Goal: Task Accomplishment & Management: Complete application form

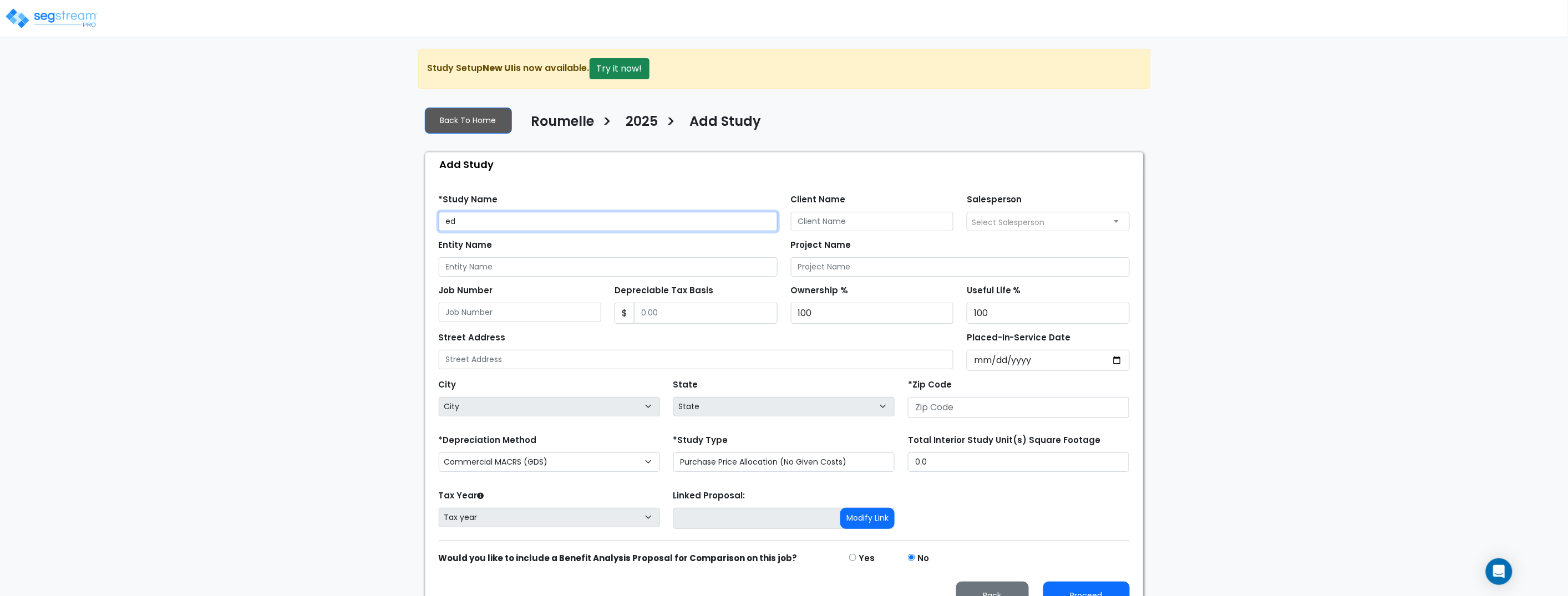
click at [512, 224] on input "ed" at bounding box center [608, 222] width 339 height 20
click at [511, 224] on input "ed" at bounding box center [608, 222] width 339 height 20
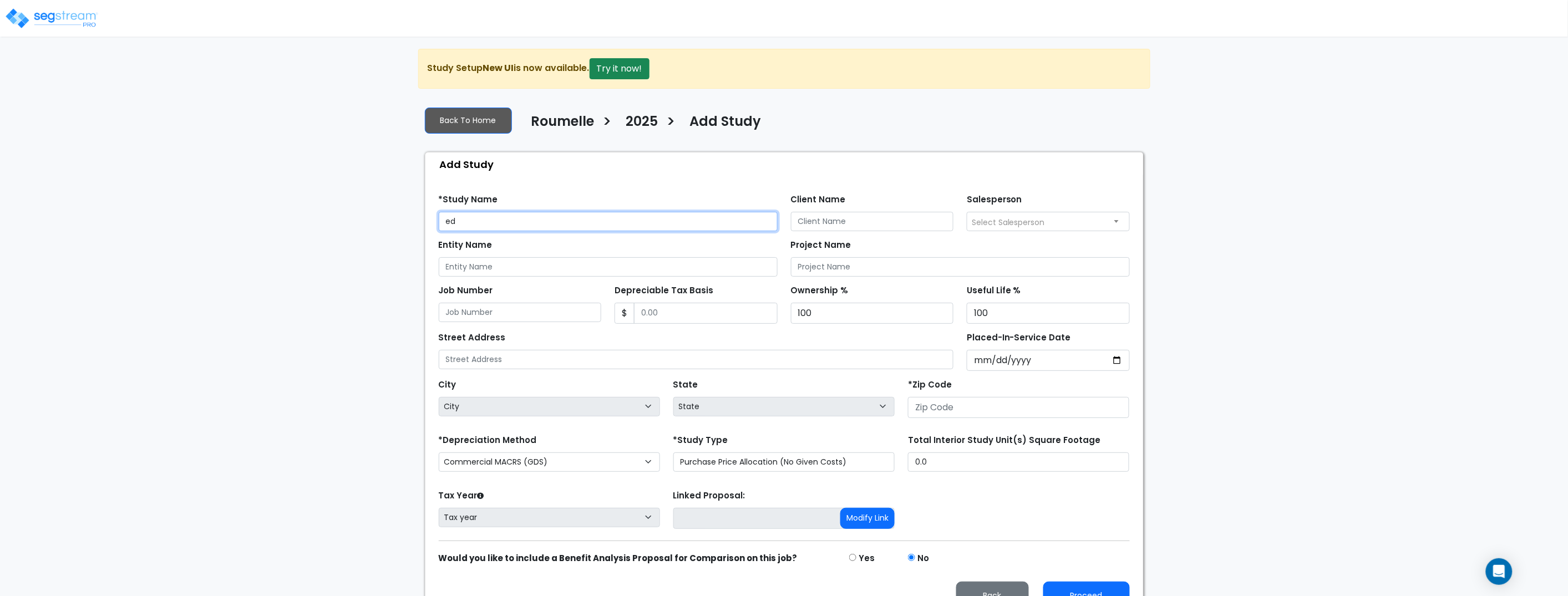
click at [511, 224] on input "ed" at bounding box center [608, 222] width 339 height 20
type input "D091725 PPA+ AUX BUILDING"
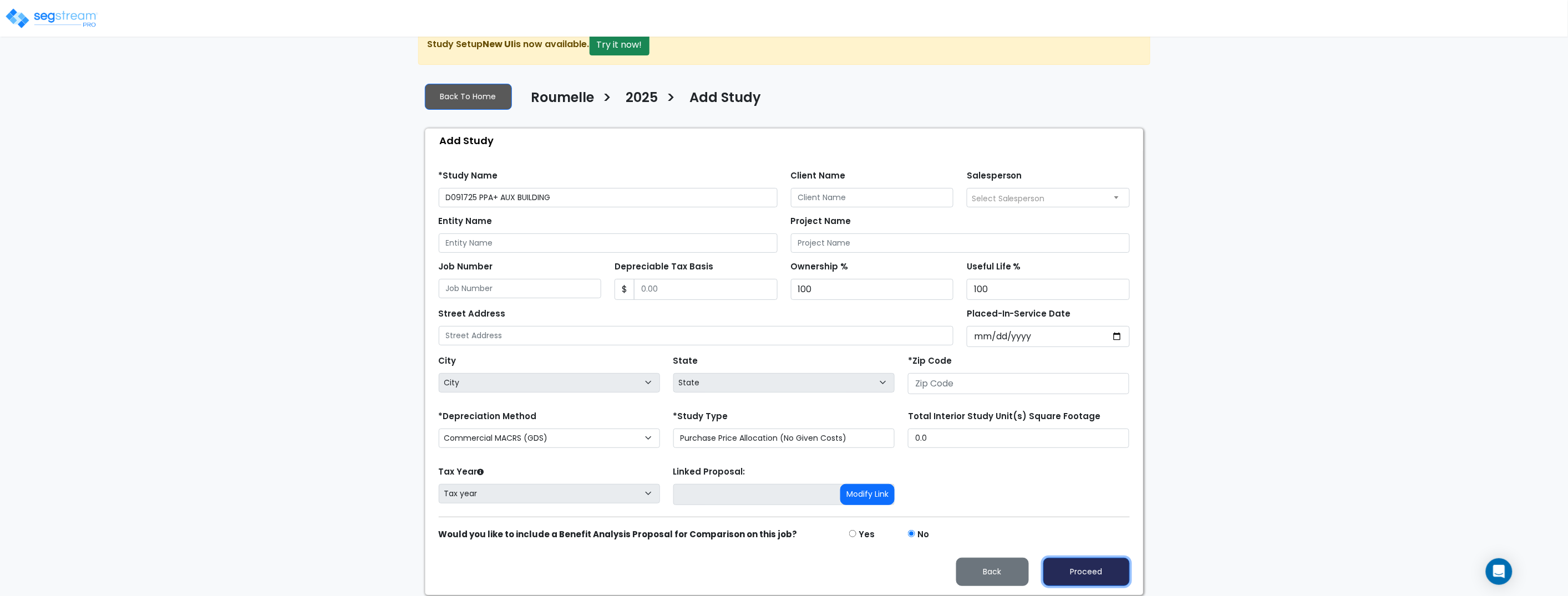
click at [1092, 572] on button "Proceed" at bounding box center [1087, 571] width 87 height 29
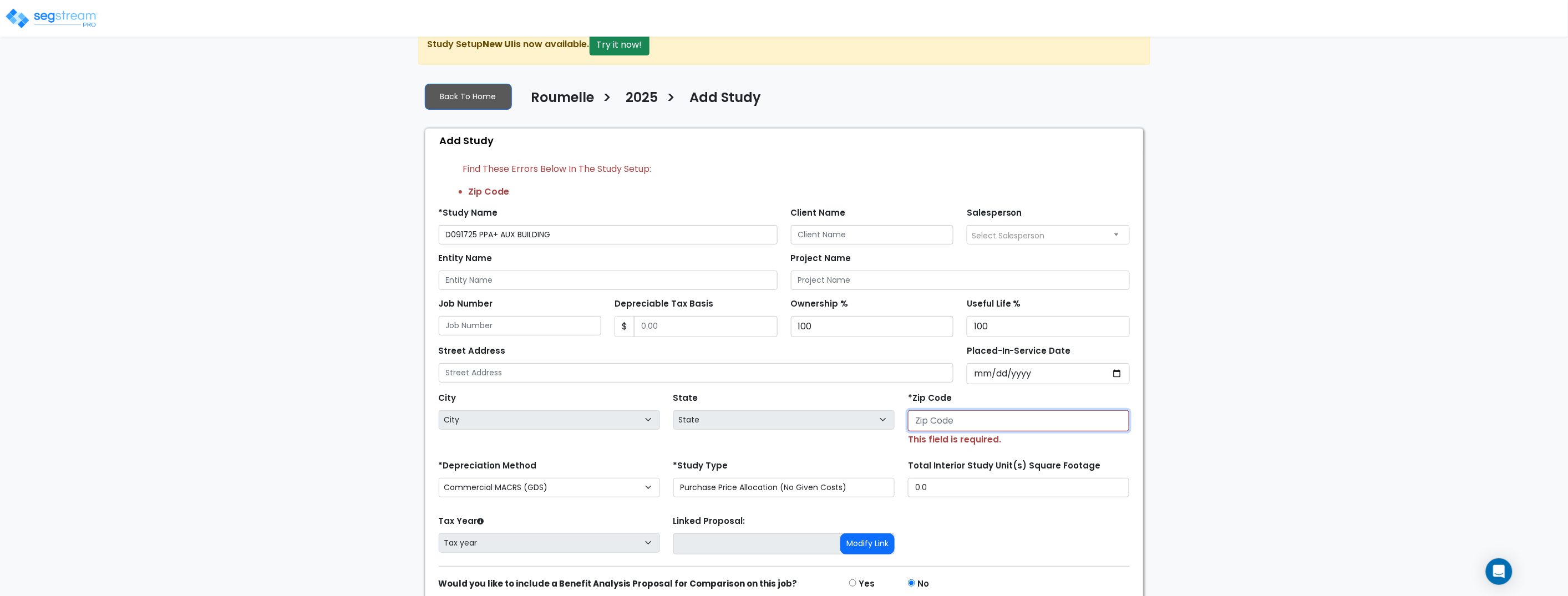
click at [955, 420] on input "number" at bounding box center [1018, 421] width 222 height 21
type input "33"
select select "FL"
type input "33109"
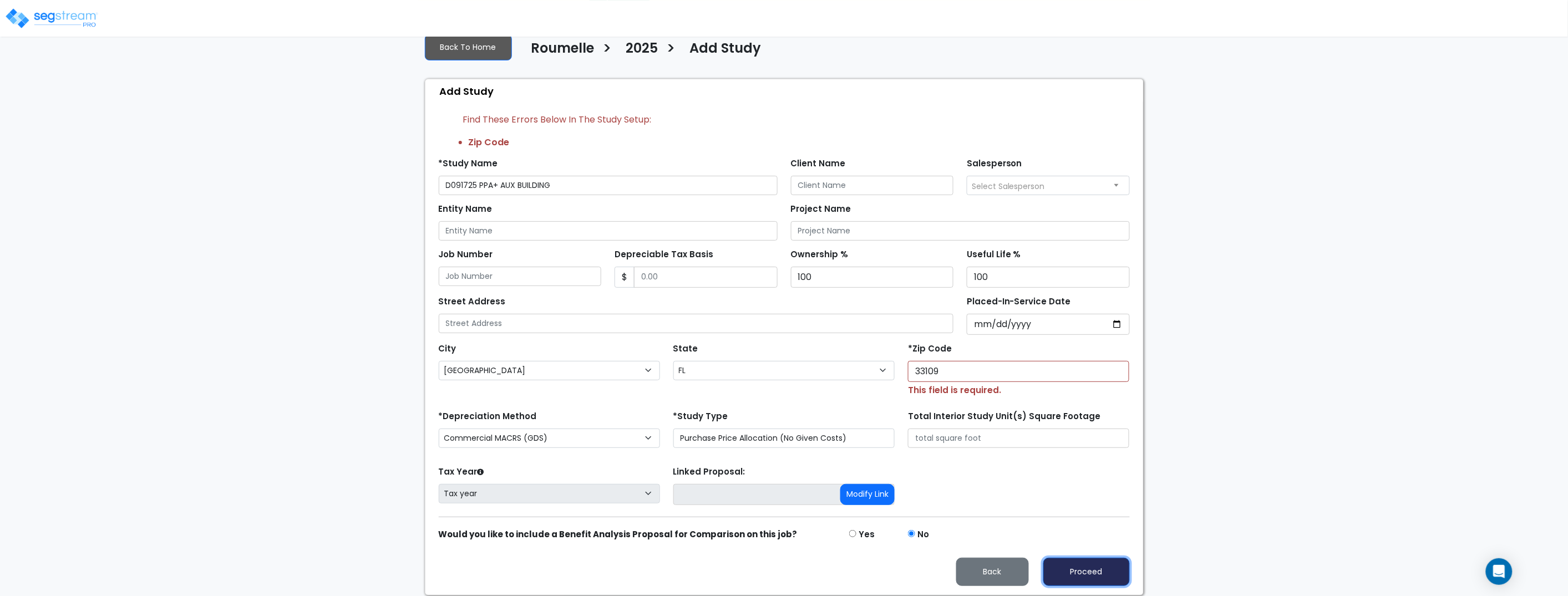
click at [1044, 558] on button "Proceed" at bounding box center [1087, 571] width 87 height 29
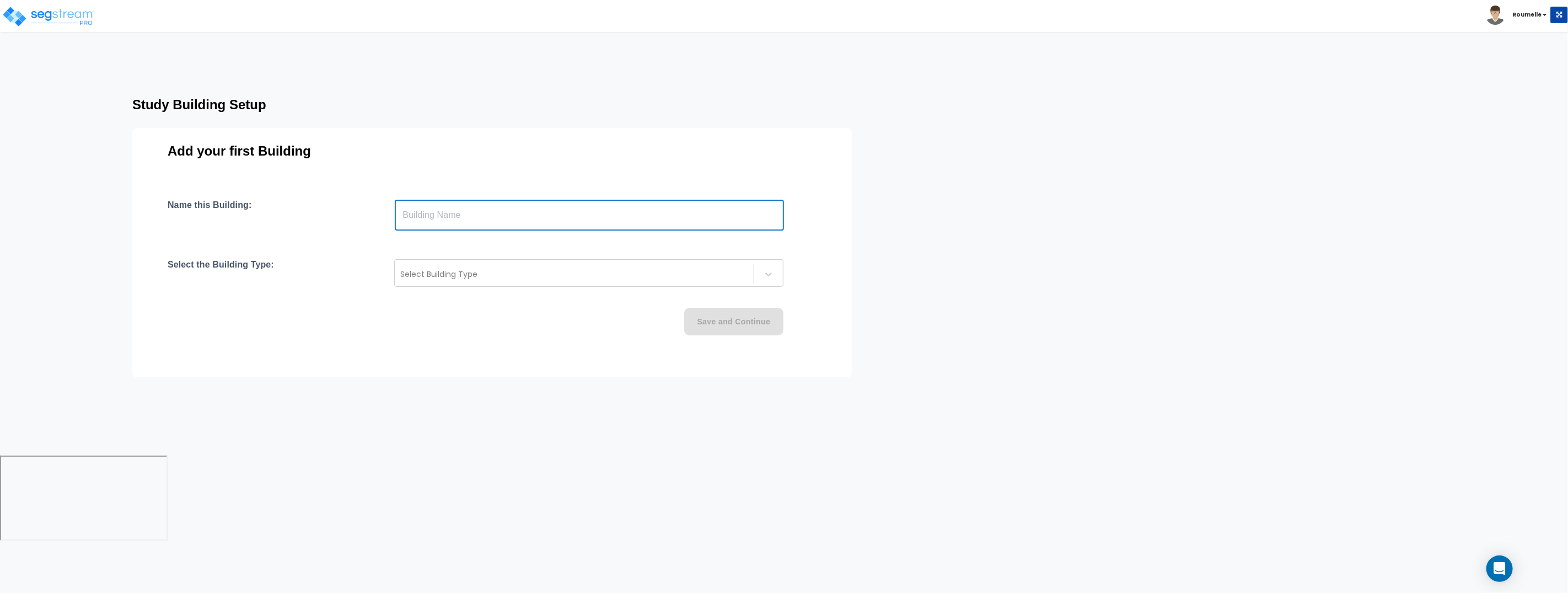
click at [468, 219] on input "text" at bounding box center [589, 216] width 389 height 31
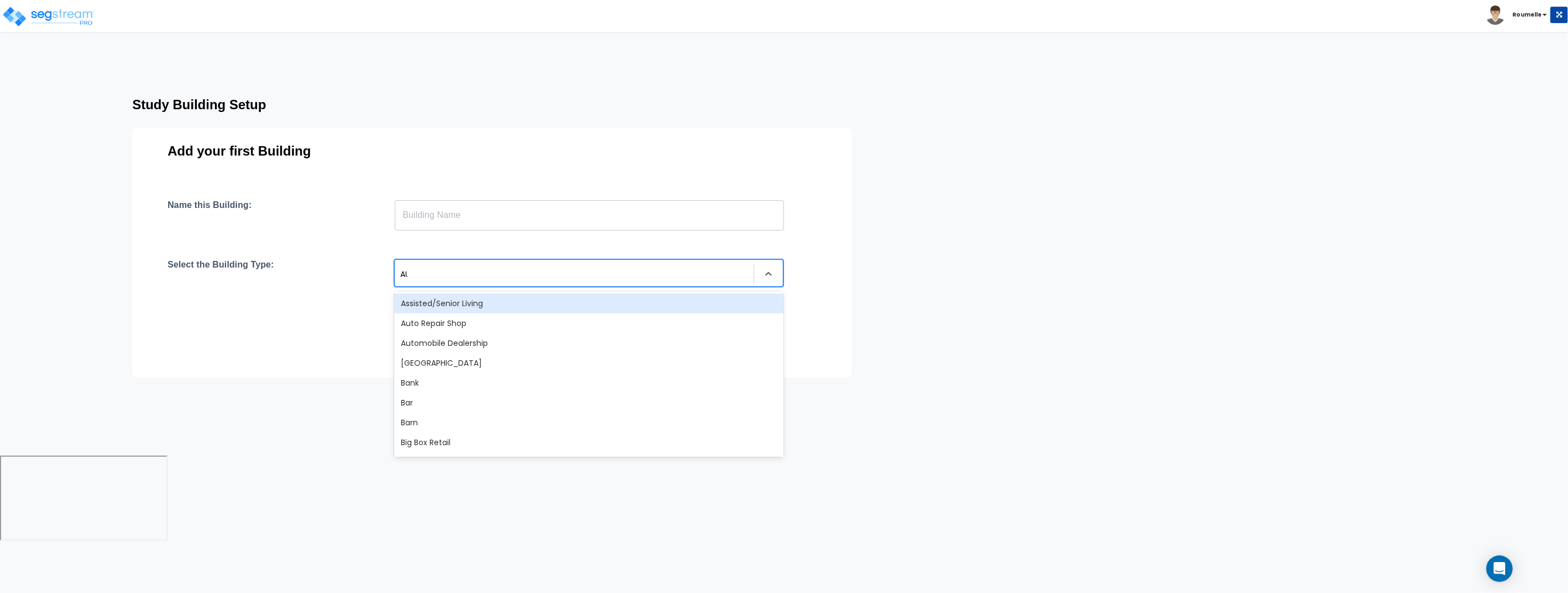
type input "AUX"
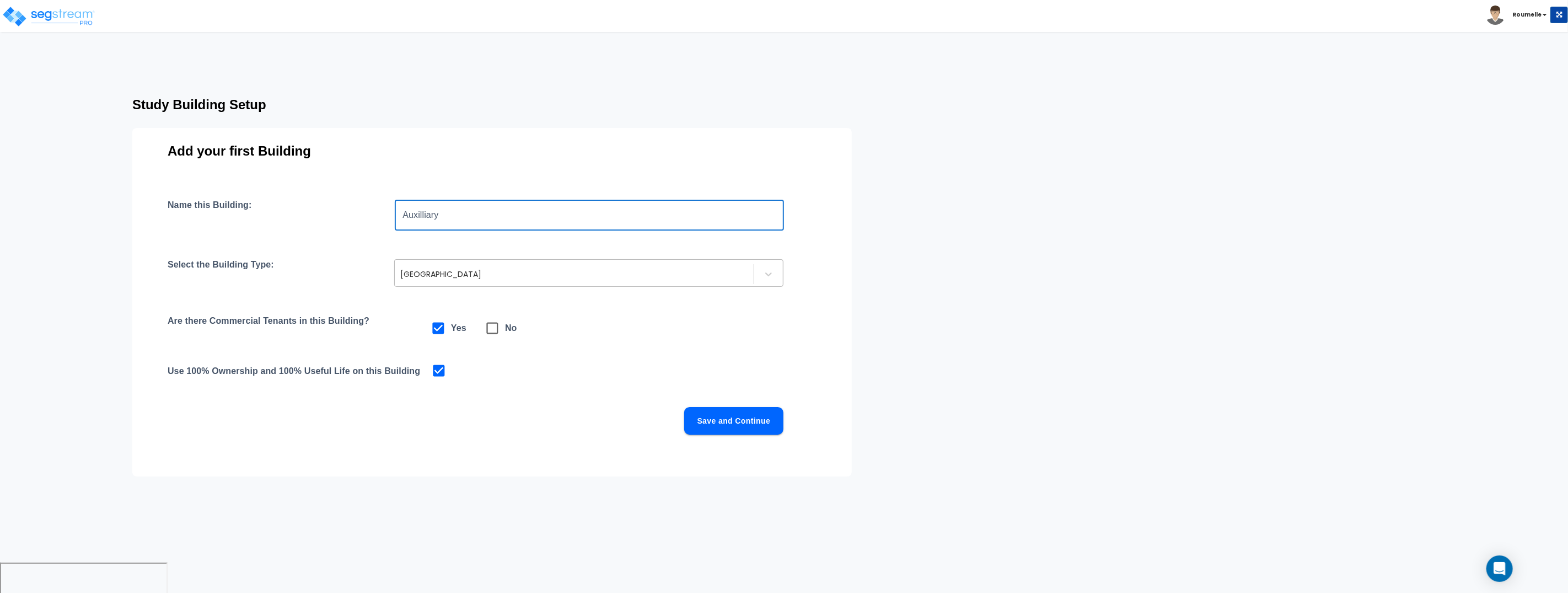
click at [413, 275] on div at bounding box center [574, 274] width 348 height 14
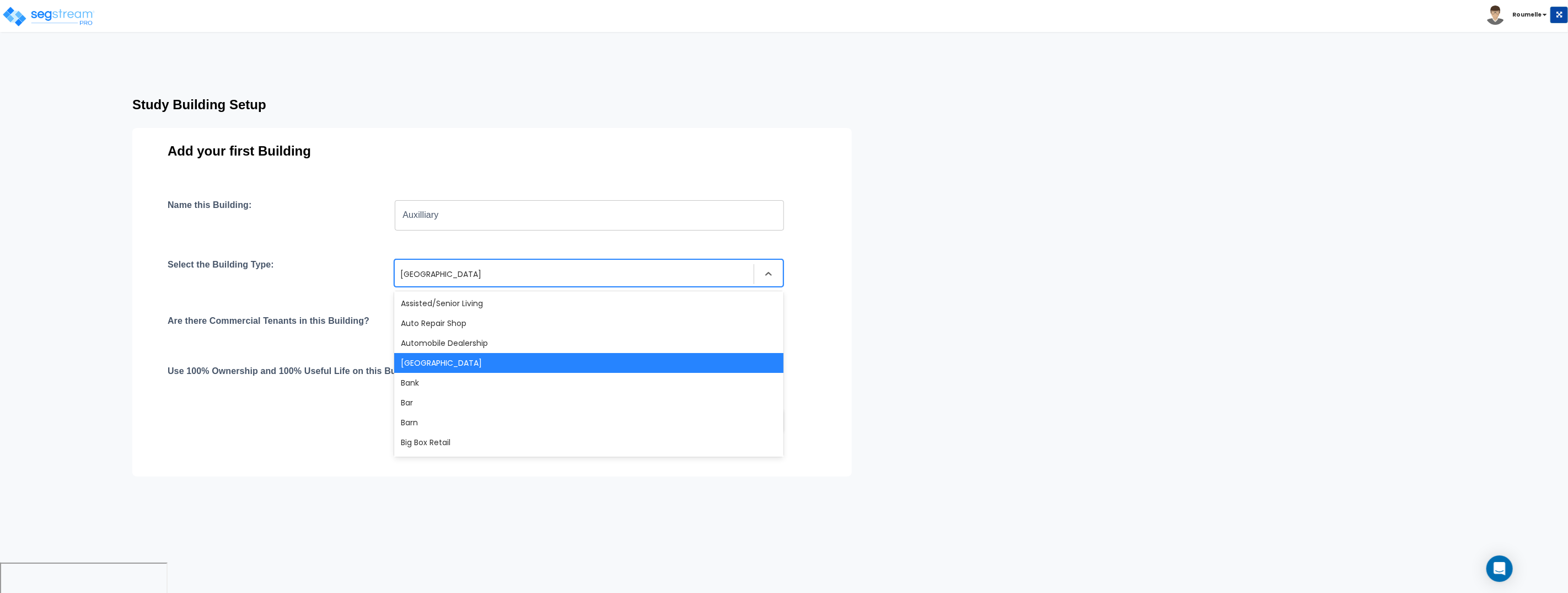
click at [418, 216] on input "Auxilliary" at bounding box center [589, 216] width 389 height 31
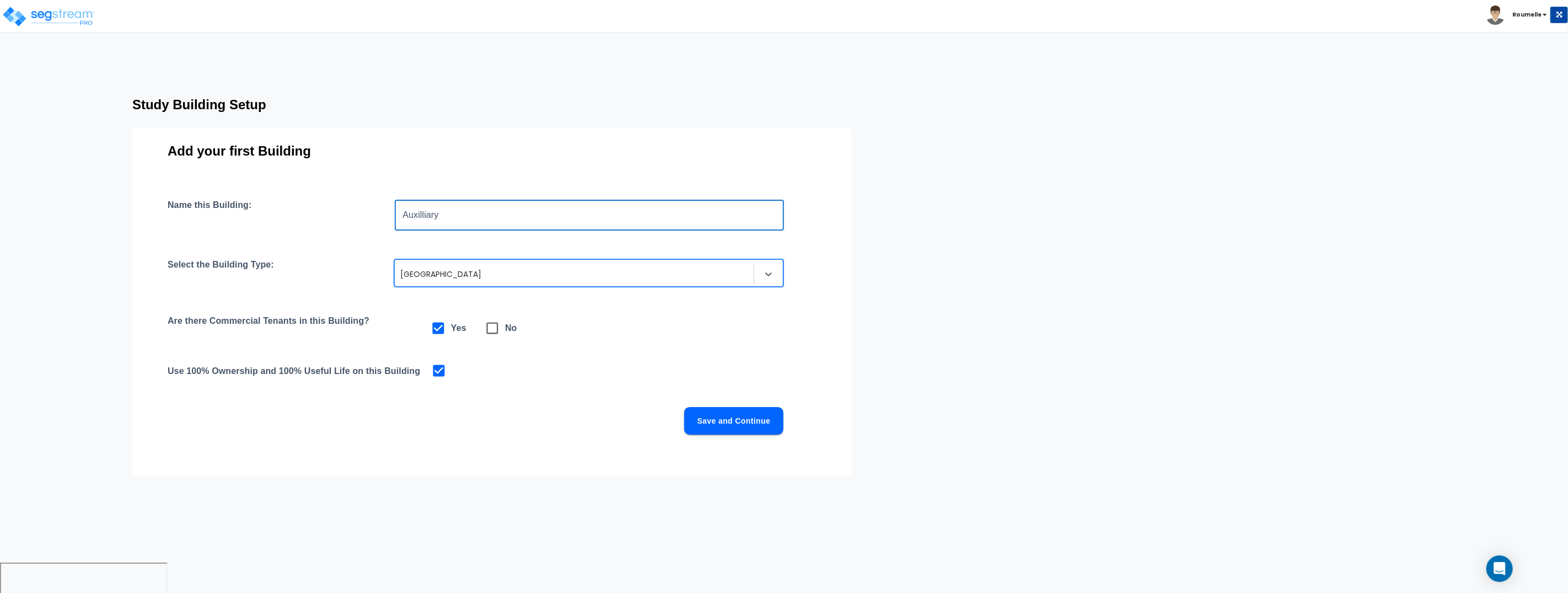
click at [413, 211] on input "Auxilliary" at bounding box center [589, 216] width 389 height 31
click at [478, 205] on input "Auxilliary" at bounding box center [589, 216] width 389 height 31
click at [476, 217] on input "Auxilliary" at bounding box center [589, 216] width 389 height 31
click at [478, 217] on input "Auxiliary" at bounding box center [589, 216] width 389 height 31
type input "[GEOGRAPHIC_DATA]"
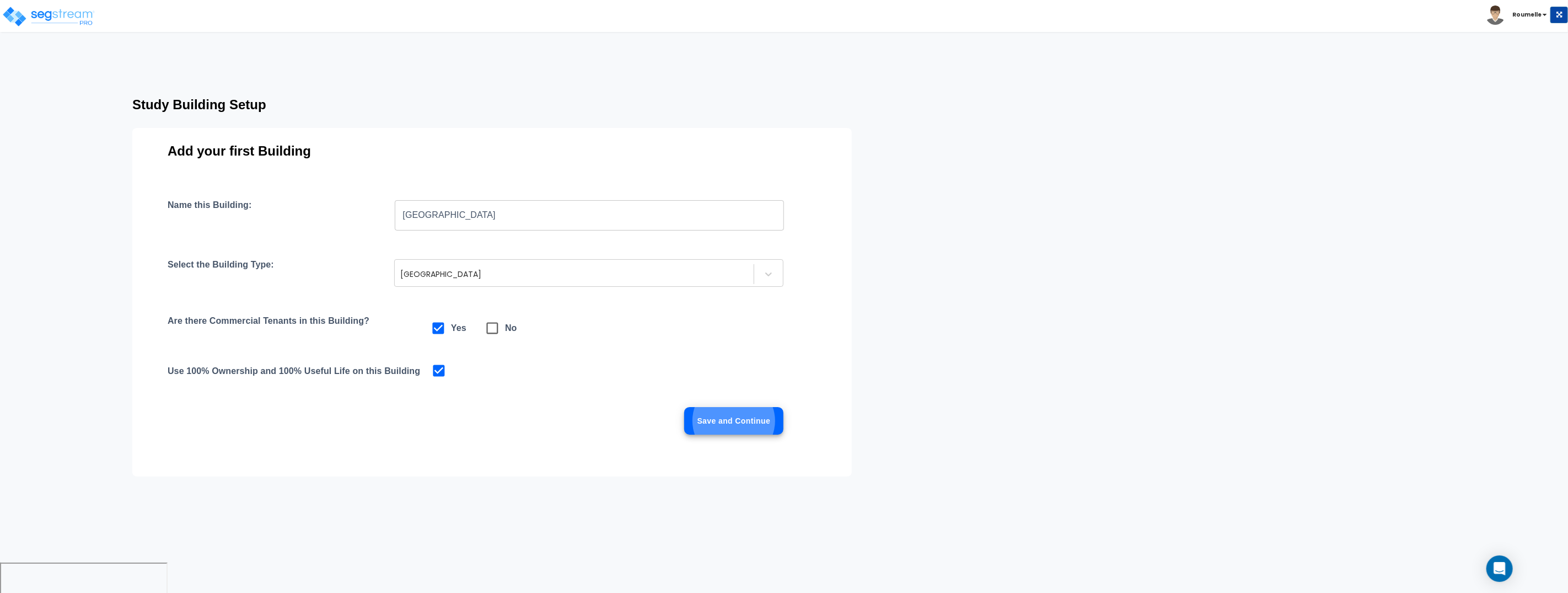
click button "Save and Continue" at bounding box center [733, 420] width 99 height 27
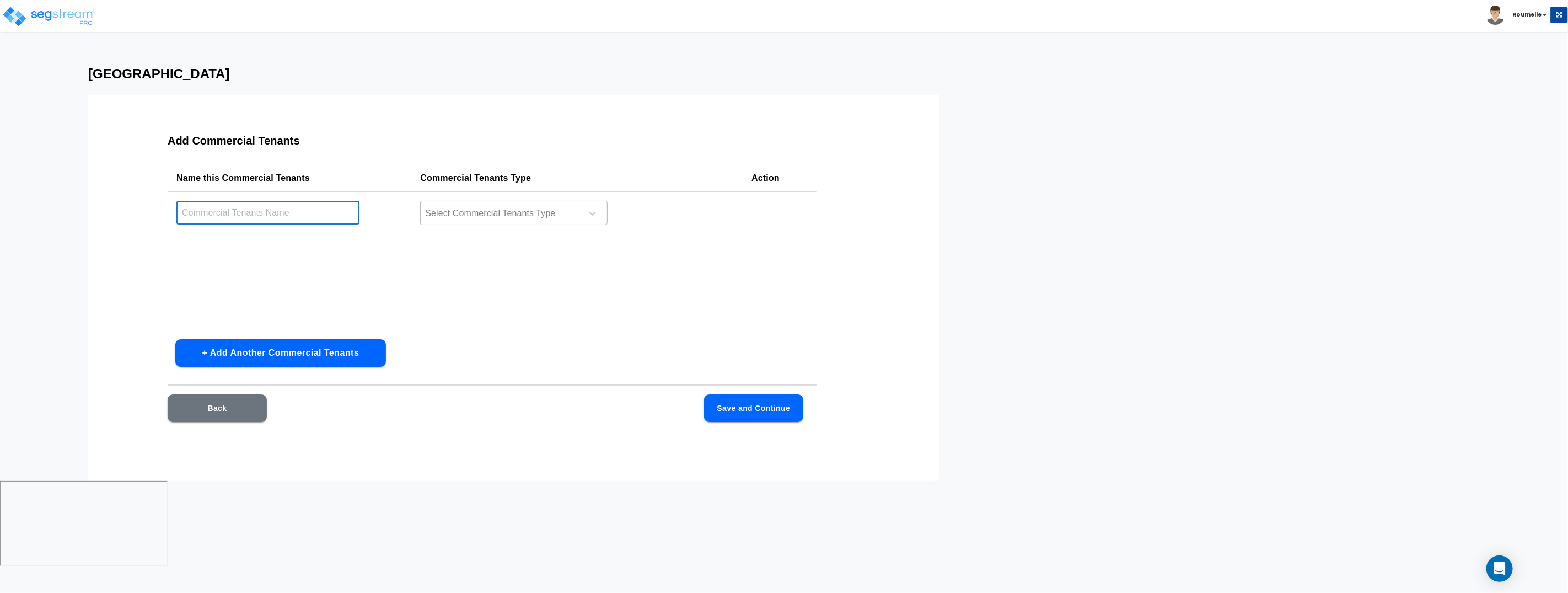
type input "c"
type input "Coffee Tenants"
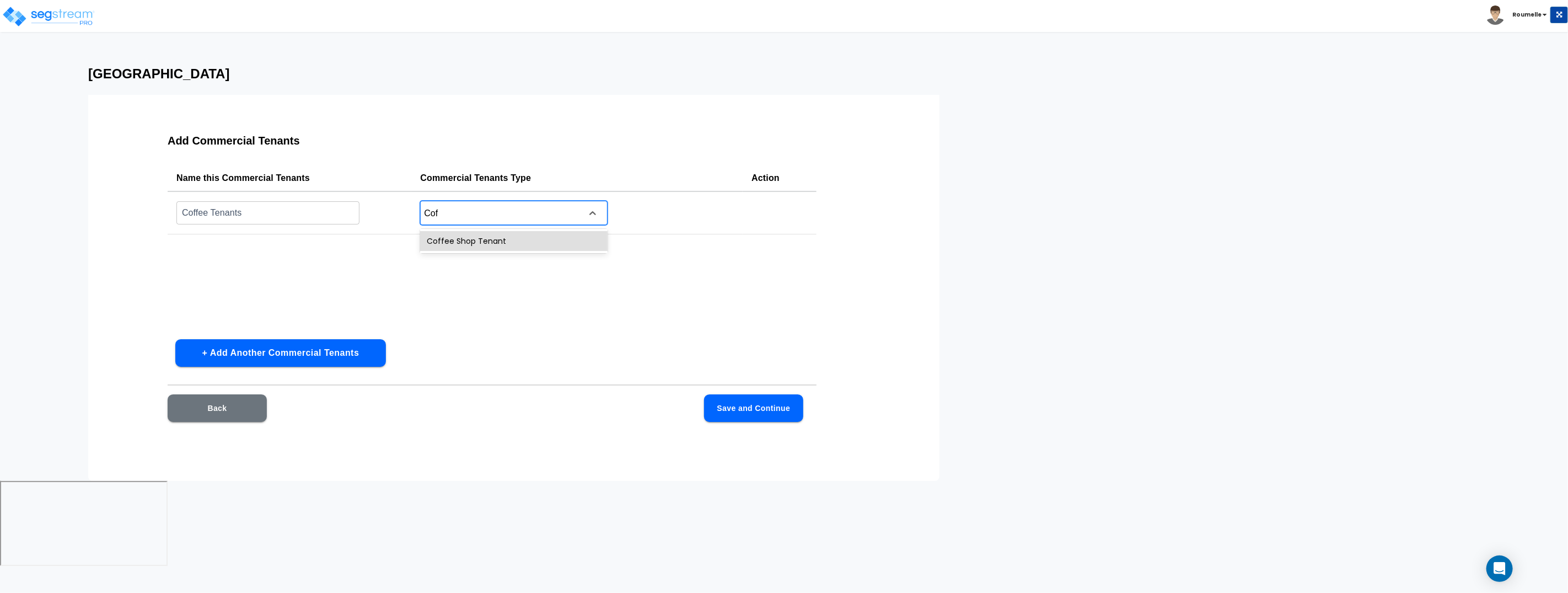
type input "Coff"
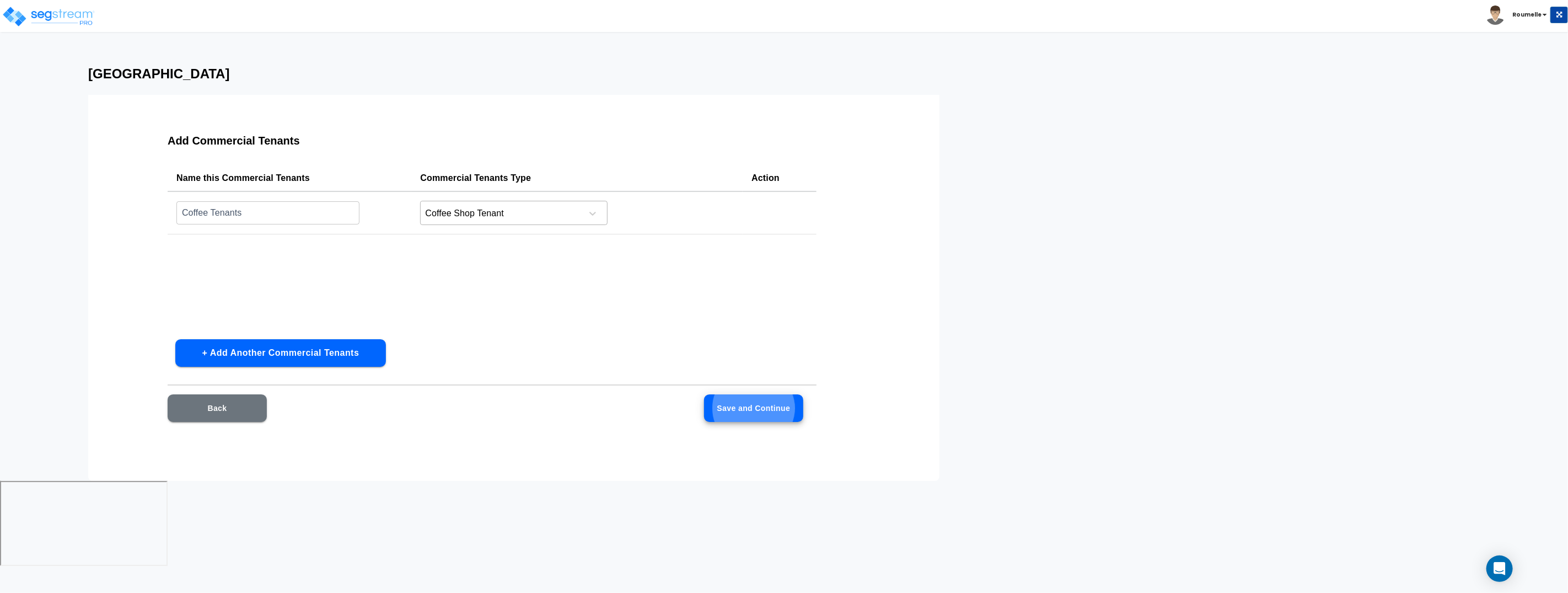
click button "Save and Continue" at bounding box center [753, 408] width 99 height 27
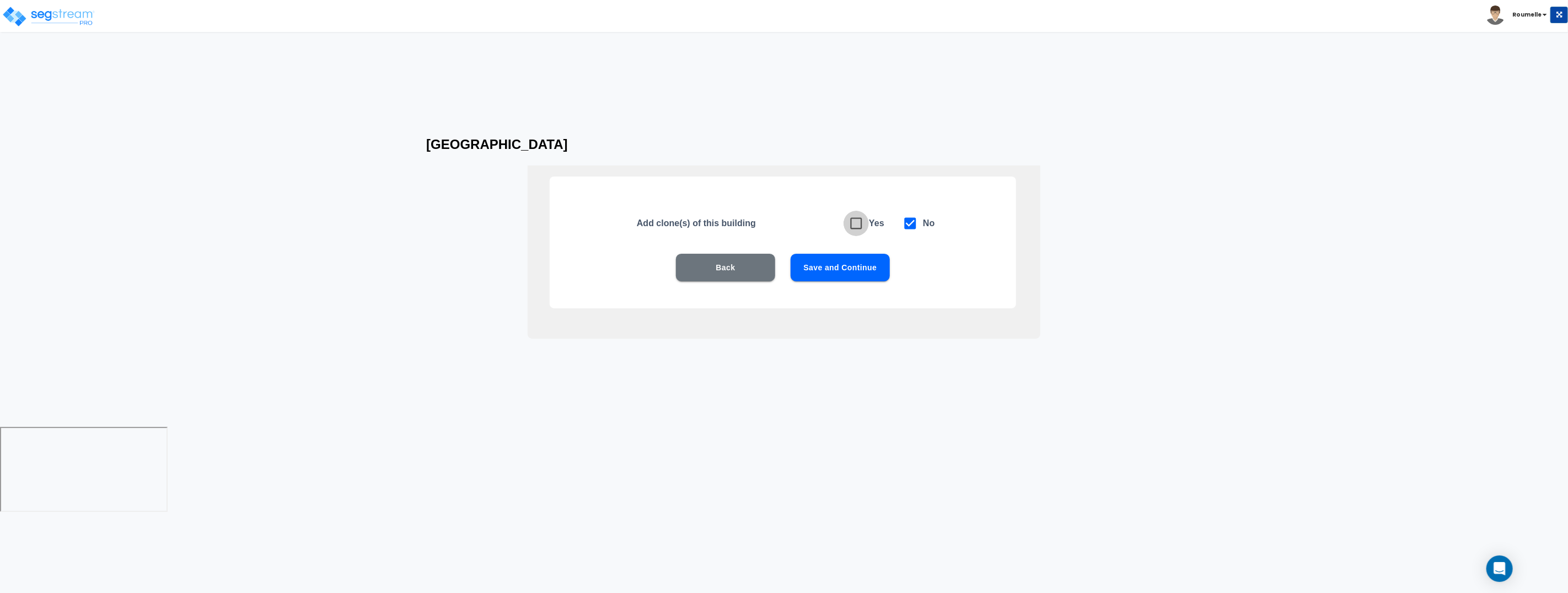
click at [843, 213] on input "checkbox" at bounding box center [848, 218] width 11 height 10
checkbox input "true"
checkbox input "false"
click button "Save and Continue" at bounding box center [839, 268] width 99 height 27
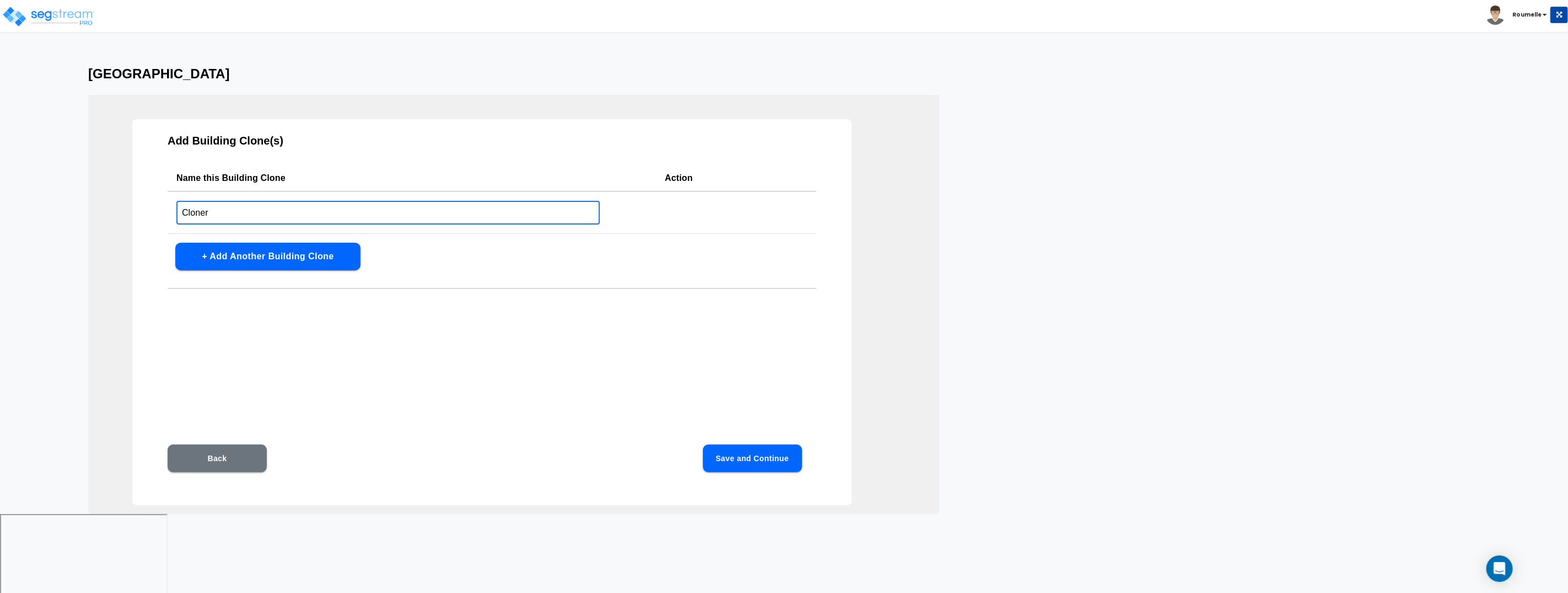
type input "Cloner"
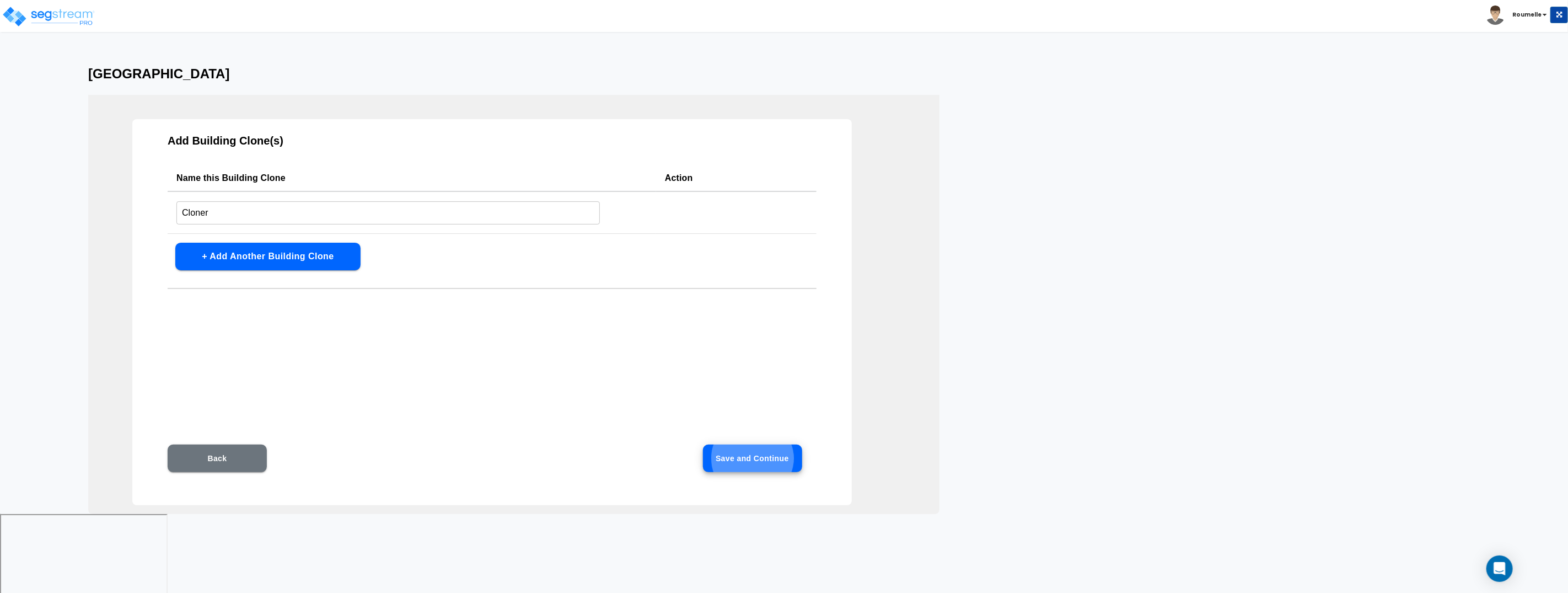
click button "Save and Continue" at bounding box center [752, 459] width 99 height 27
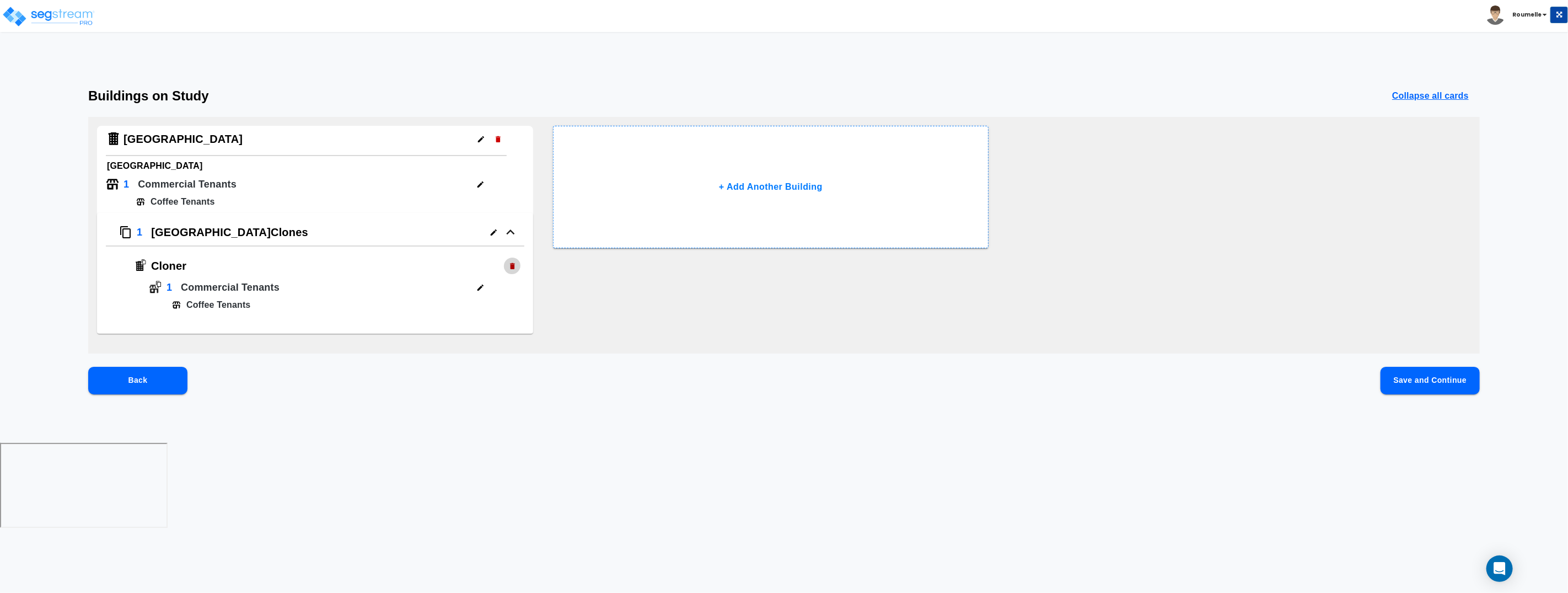
click at [1415, 381] on button "Save and Continue" at bounding box center [1429, 380] width 99 height 27
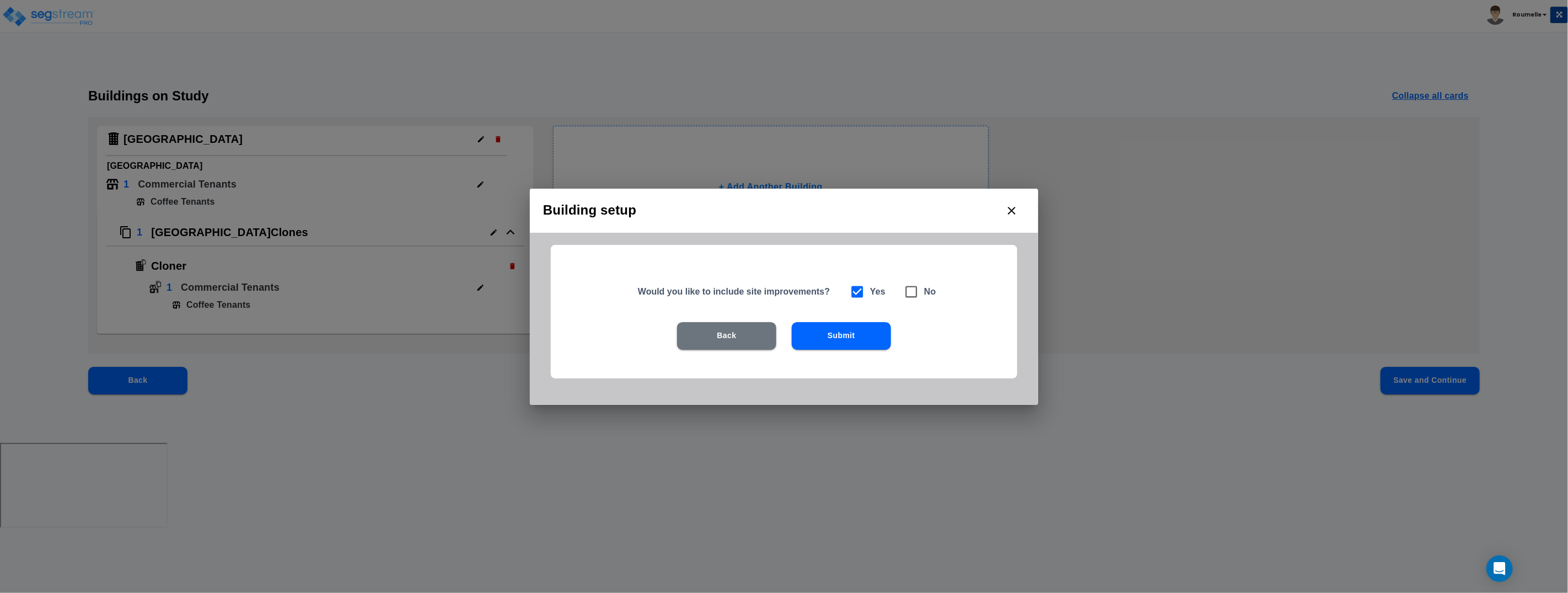
click at [854, 334] on button "Submit" at bounding box center [840, 336] width 99 height 27
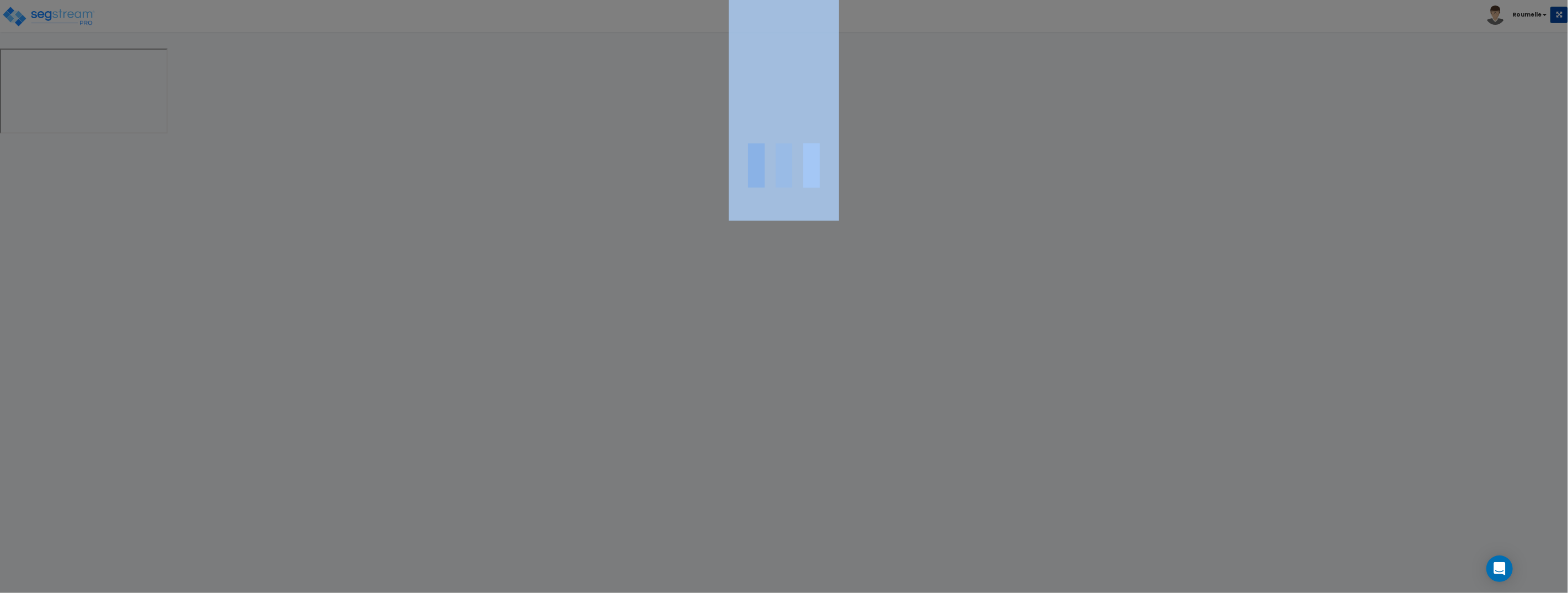
click at [854, 334] on div at bounding box center [784, 296] width 1568 height 593
click at [853, 334] on div at bounding box center [784, 296] width 1568 height 593
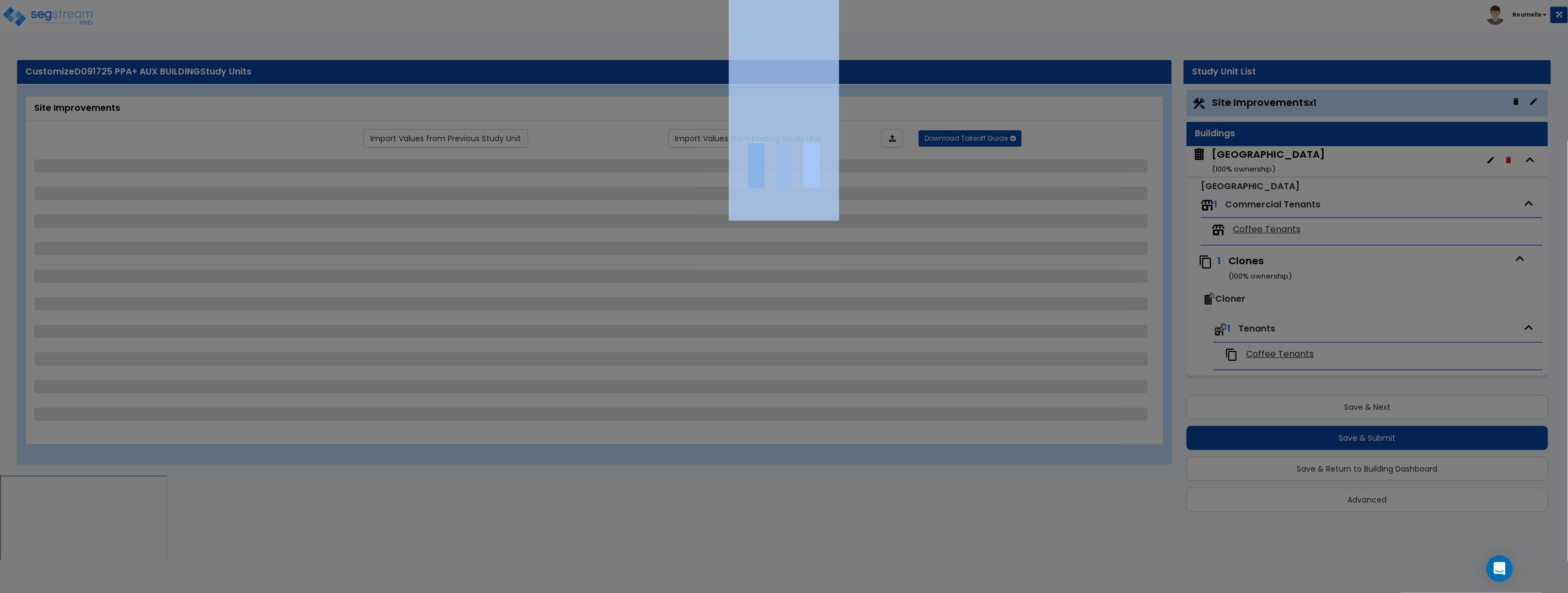
click at [853, 334] on div at bounding box center [784, 296] width 1568 height 593
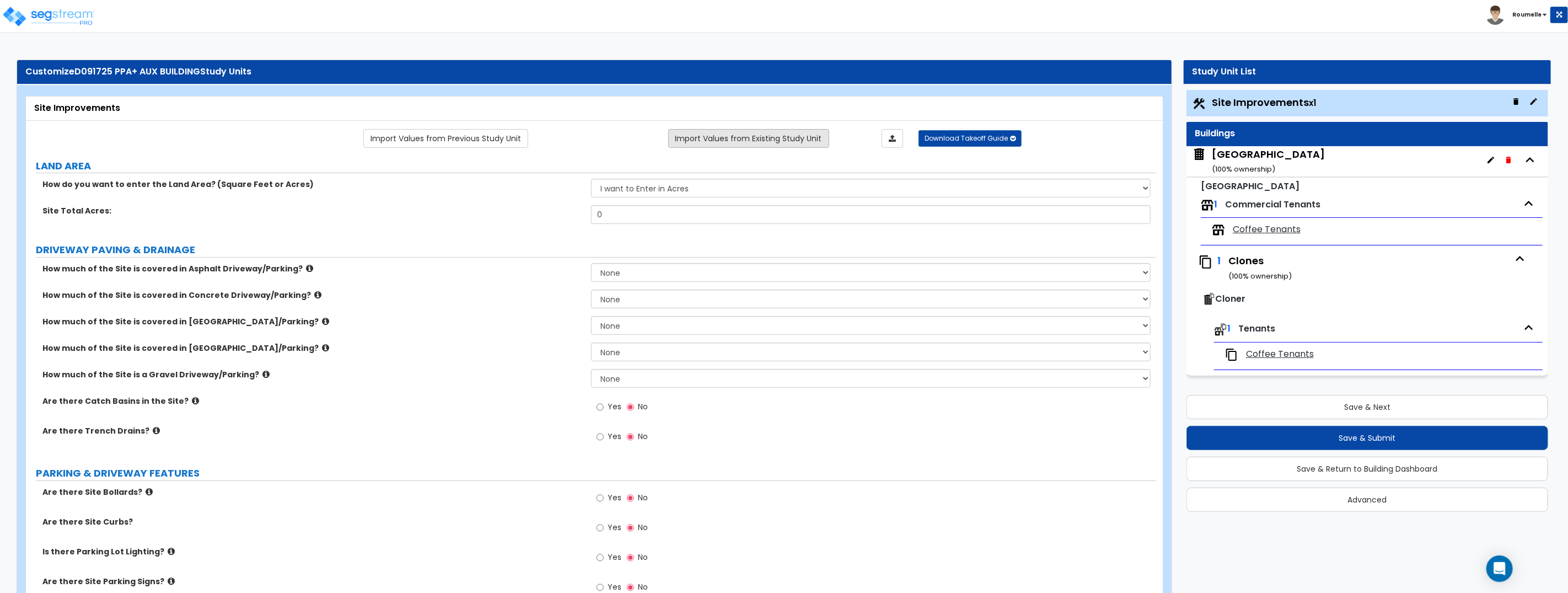
click at [744, 139] on link "Import Values from Existing Study Unit" at bounding box center [748, 138] width 161 height 19
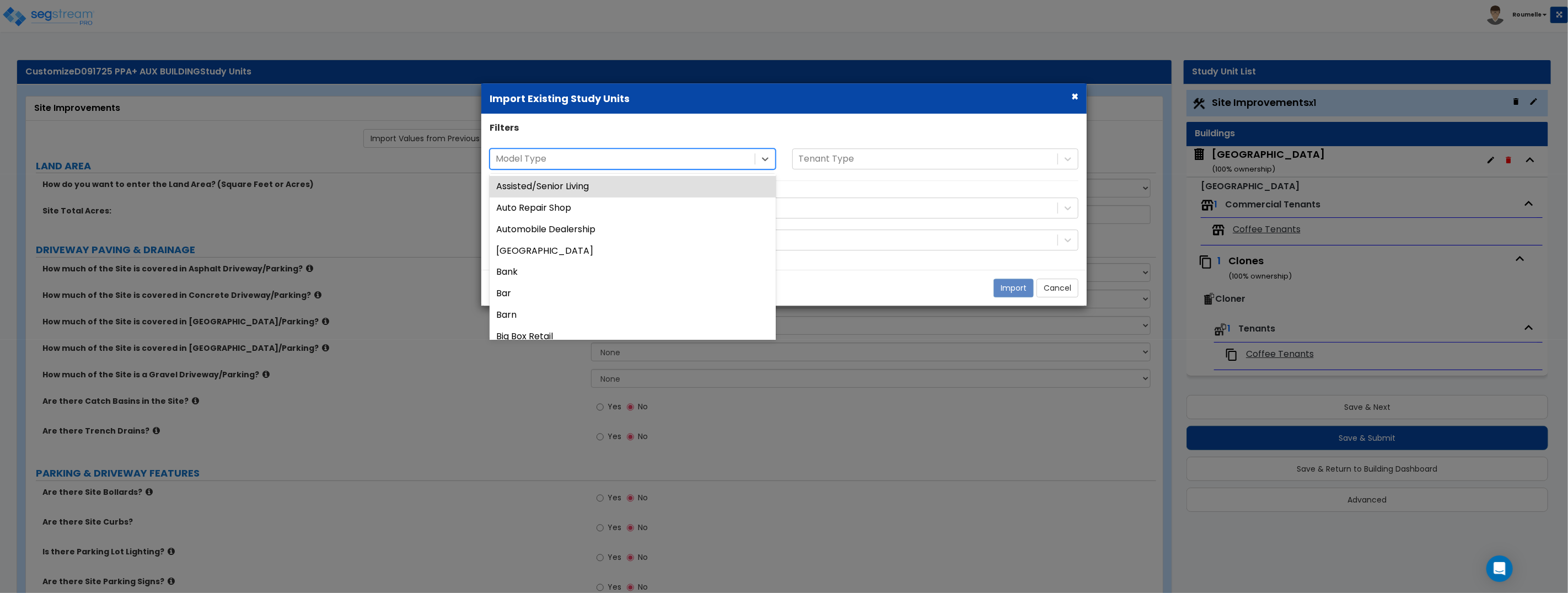
click at [707, 162] on div at bounding box center [622, 159] width 254 height 15
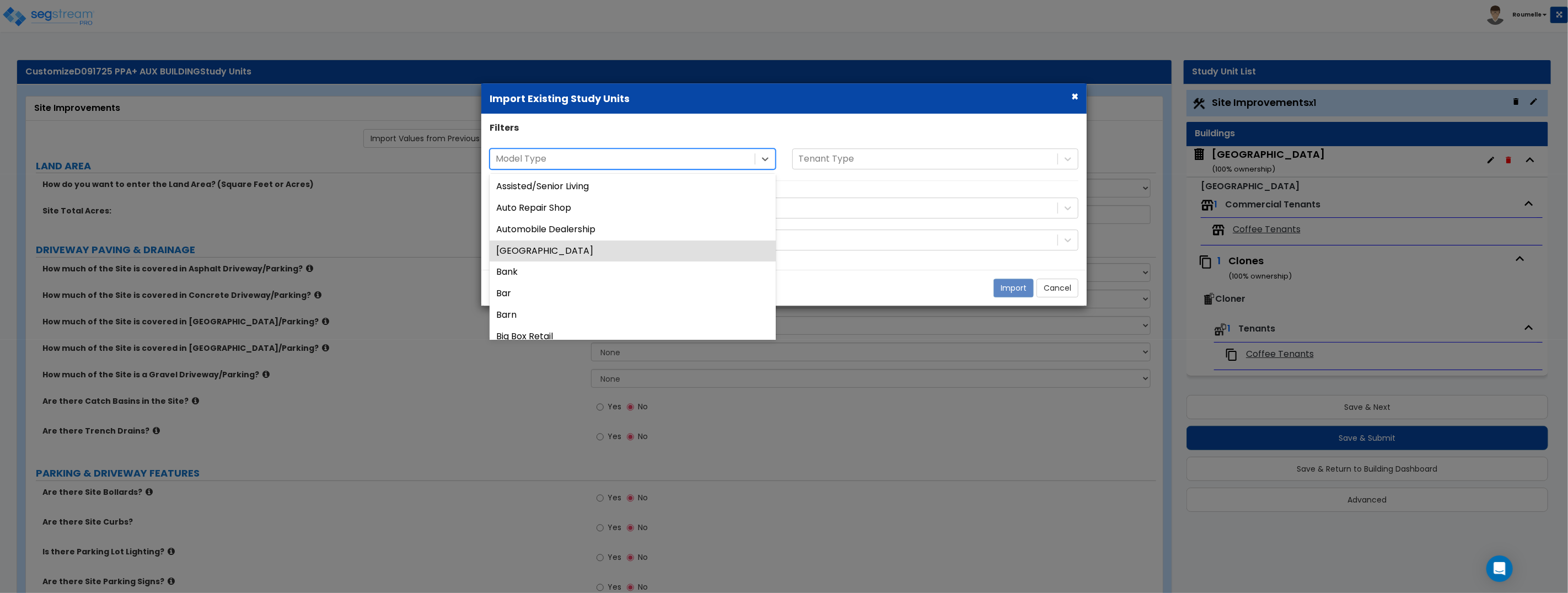
drag, startPoint x: 654, startPoint y: 243, endPoint x: 694, endPoint y: 223, distance: 44.7
click at [654, 243] on div "[GEOGRAPHIC_DATA]" at bounding box center [633, 251] width 286 height 22
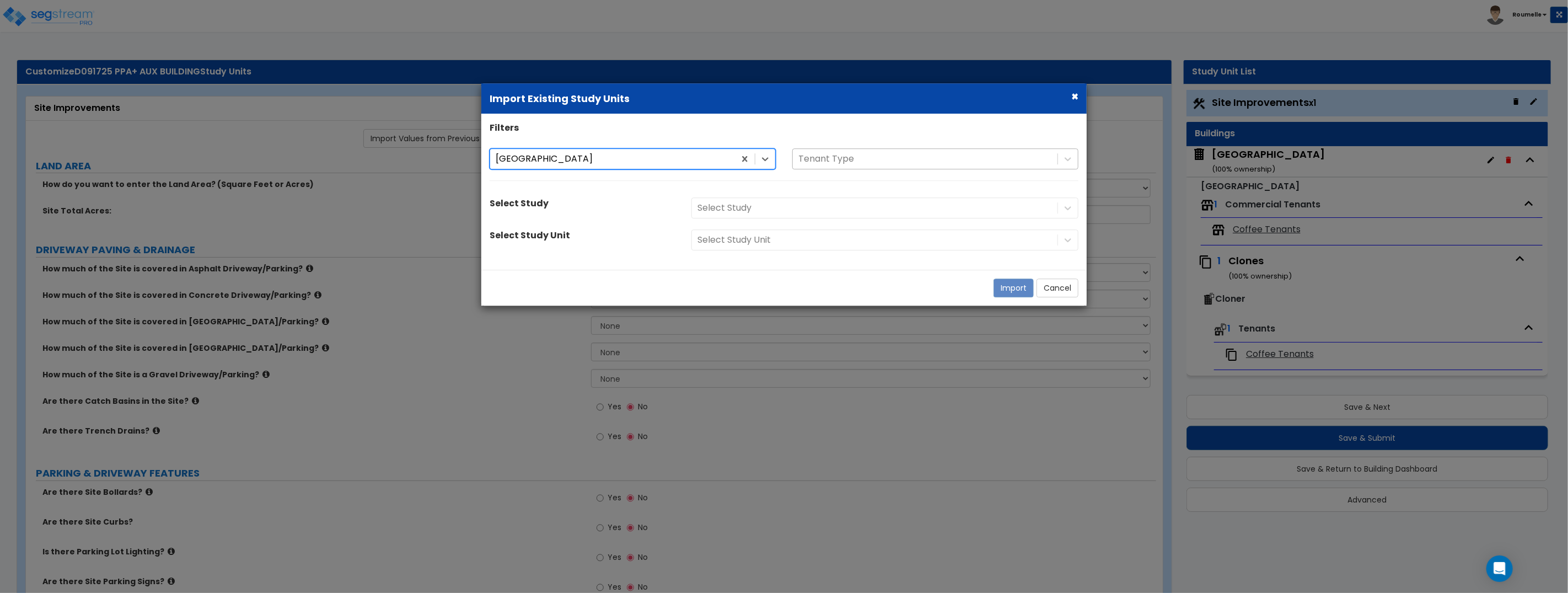
click at [845, 162] on div "Tenant Type" at bounding box center [925, 160] width 264 height 20
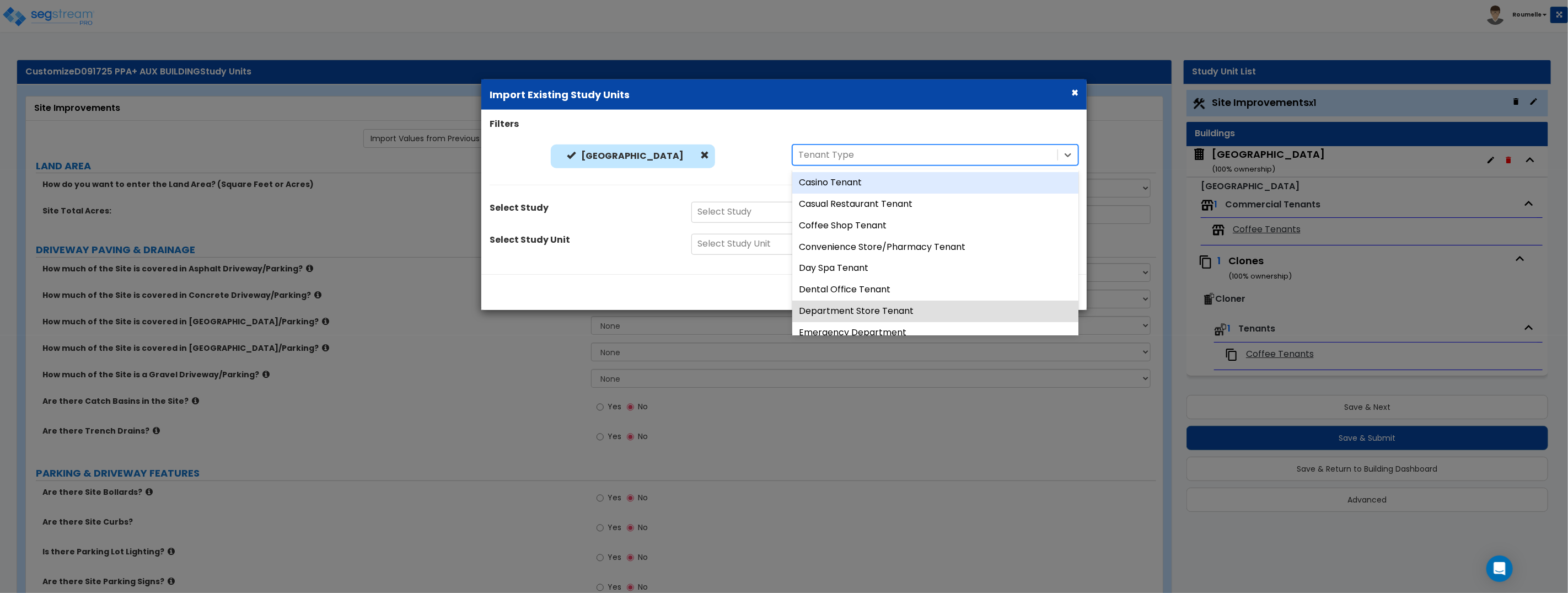
scroll to position [153, 0]
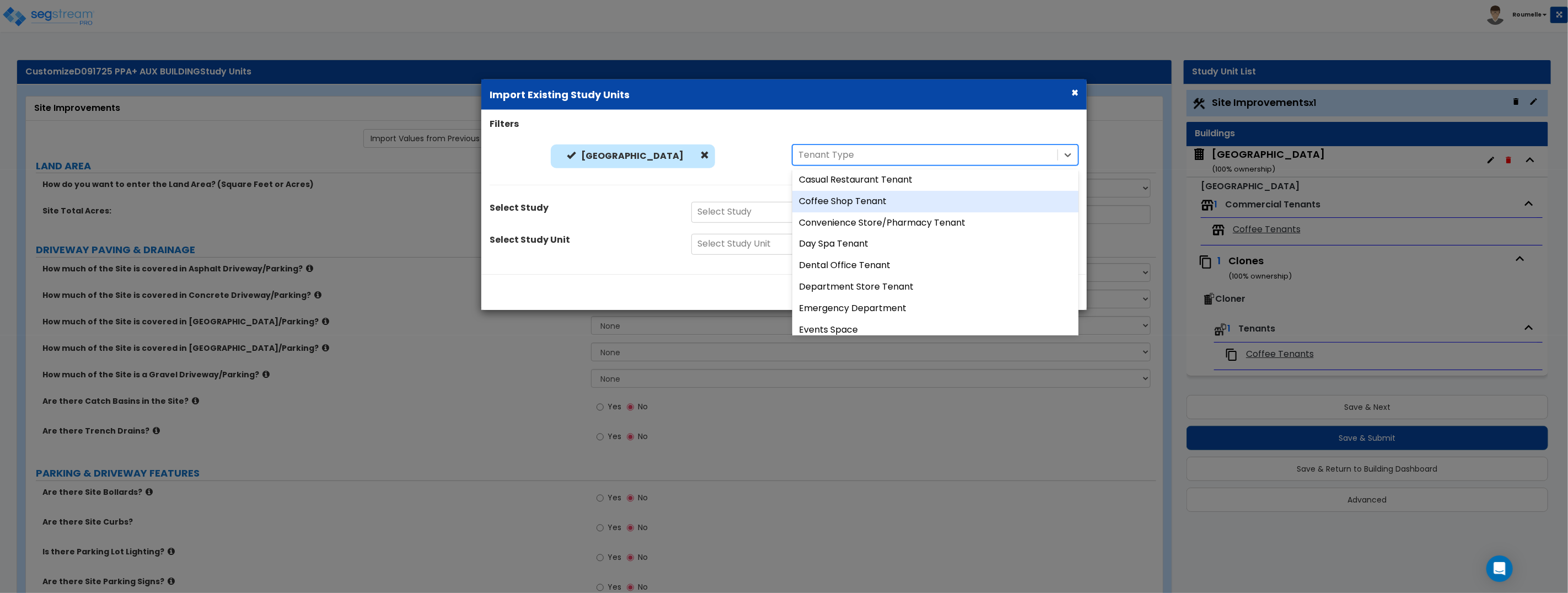
click at [851, 205] on div "Coffee Shop Tenant" at bounding box center [935, 202] width 286 height 22
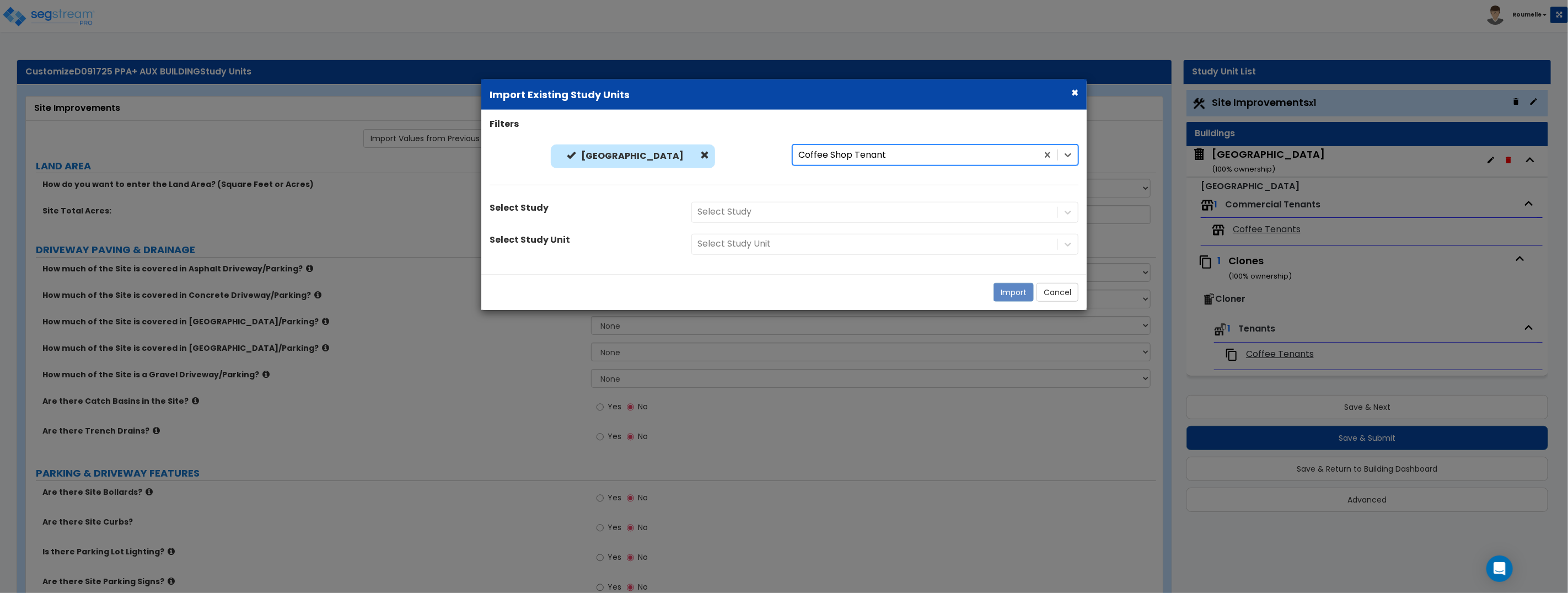
click at [745, 145] on div "[GEOGRAPHIC_DATA]" at bounding box center [633, 159] width 286 height 29
click at [804, 214] on div at bounding box center [875, 212] width 355 height 15
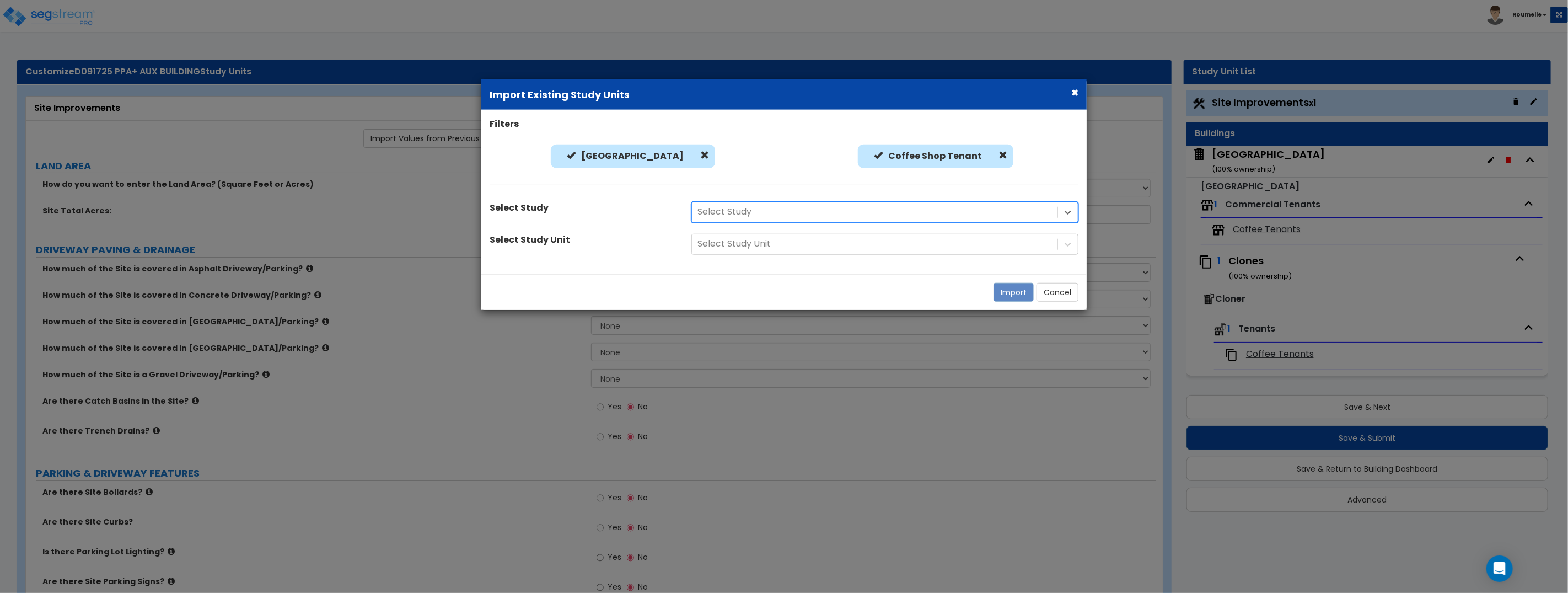
click at [804, 214] on div at bounding box center [875, 212] width 355 height 15
click at [790, 243] on div at bounding box center [875, 243] width 355 height 15
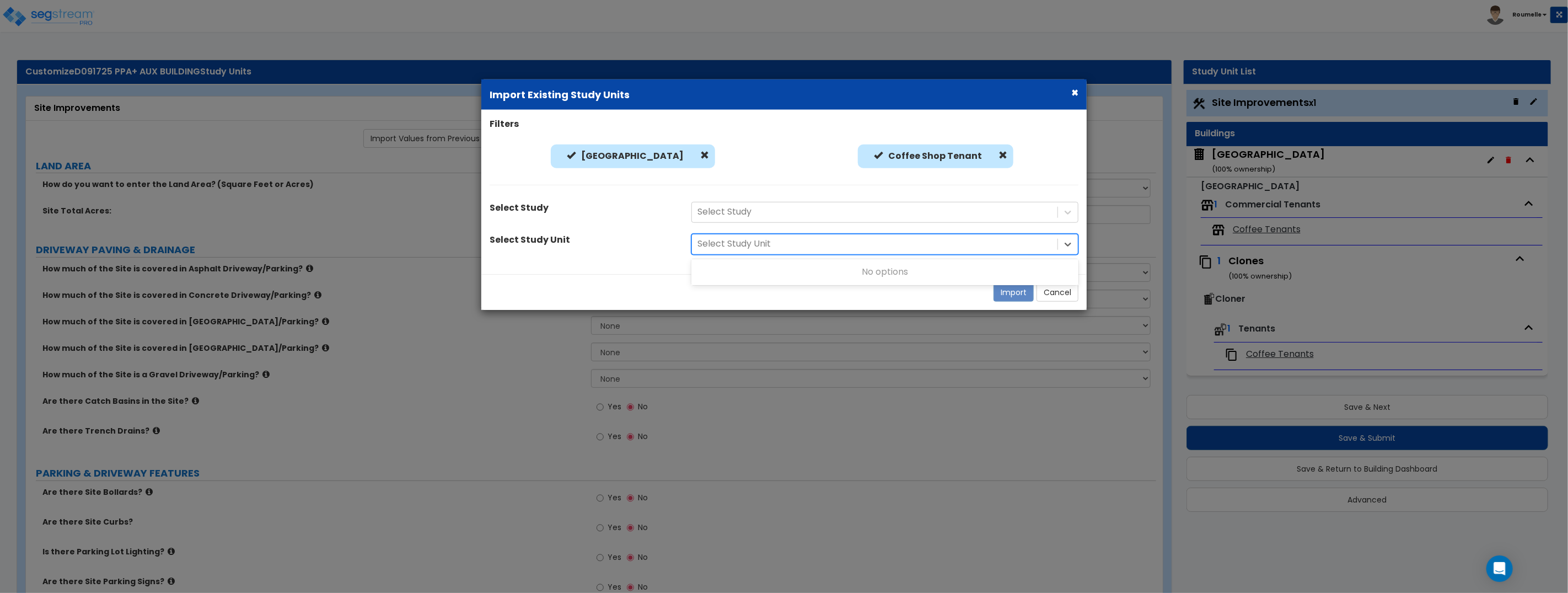
click at [796, 165] on div "Coffee Shop Tenant" at bounding box center [935, 159] width 286 height 29
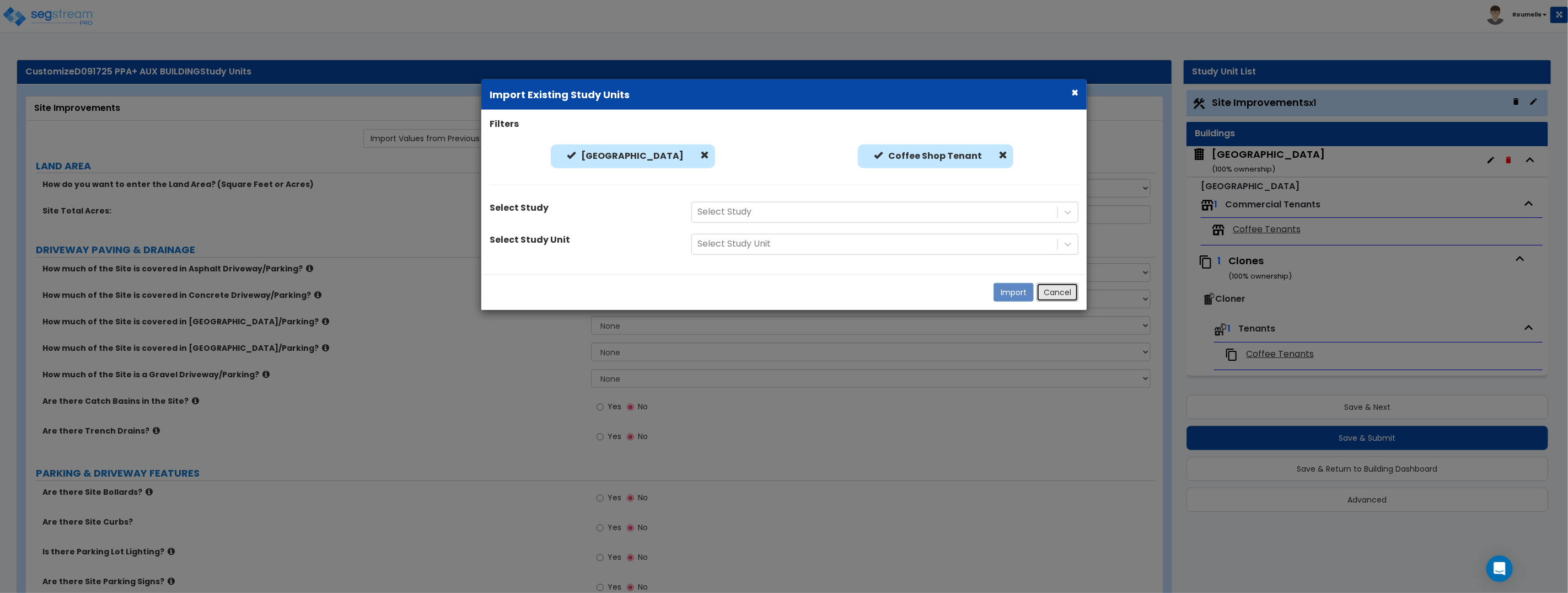
click at [1052, 298] on button "Cancel" at bounding box center [1057, 292] width 42 height 19
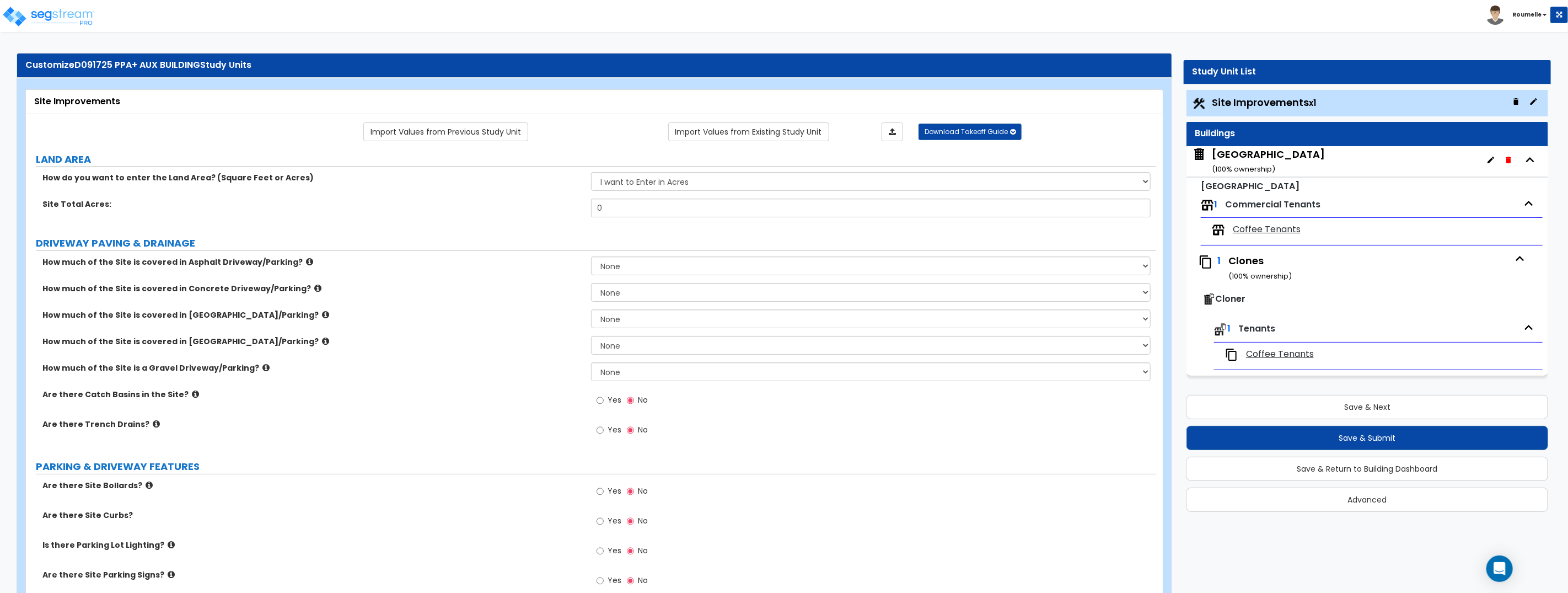
scroll to position [6, 0]
click at [1281, 102] on span "Site Improvements x1" at bounding box center [1263, 102] width 104 height 14
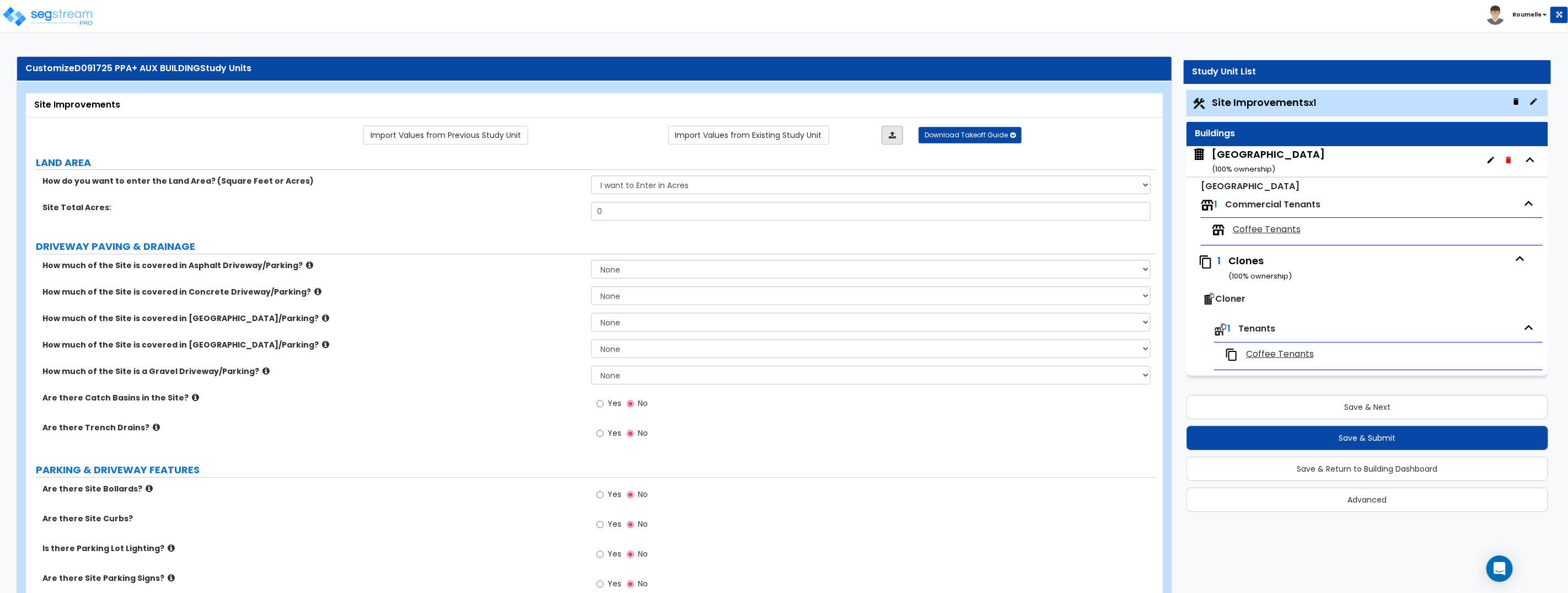
click at [896, 135] on link at bounding box center [892, 134] width 22 height 19
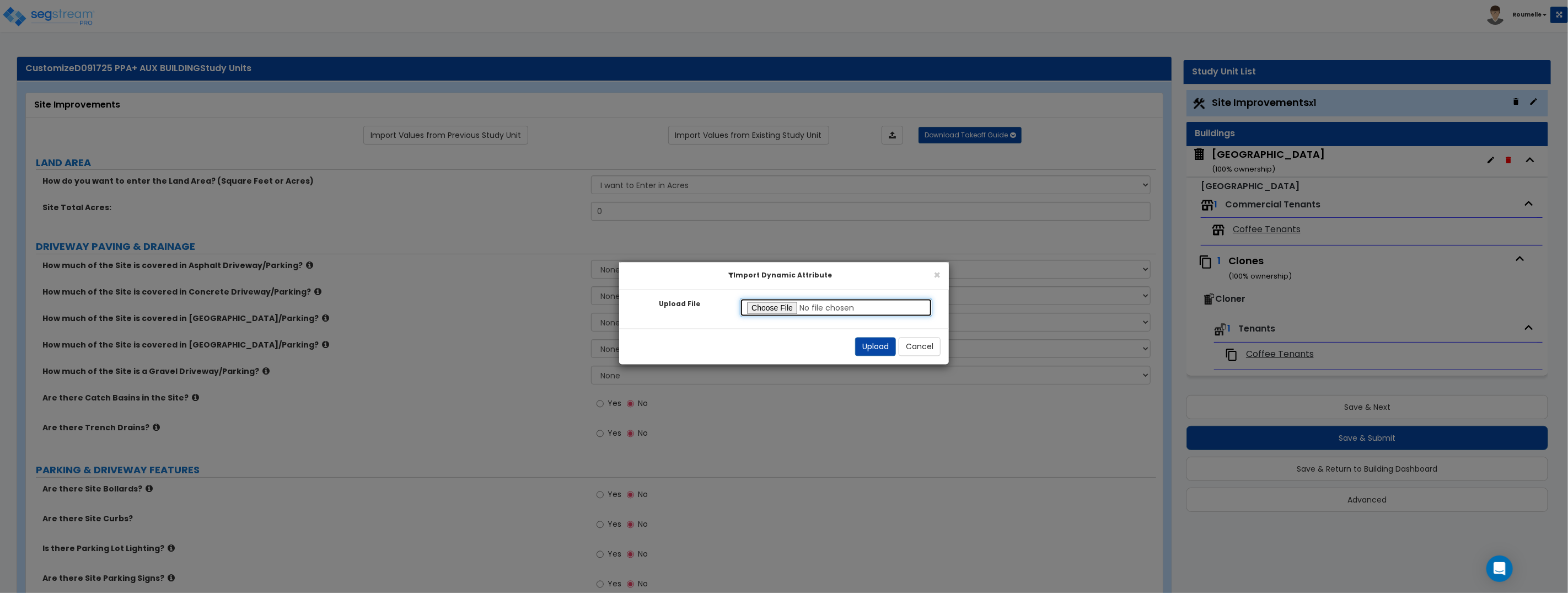
click at [775, 306] on input "Upload File" at bounding box center [835, 307] width 192 height 19
